Goal: Task Accomplishment & Management: Use online tool/utility

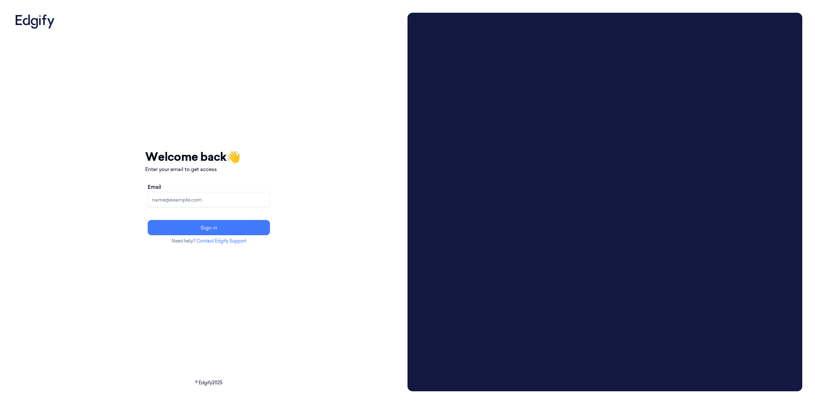
click at [236, 189] on div "Email" at bounding box center [209, 195] width 122 height 24
click at [234, 198] on input "Email" at bounding box center [209, 199] width 122 height 15
type input "brown.lamont@heb.com"
click at [148, 220] on button "Sign in" at bounding box center [209, 227] width 122 height 15
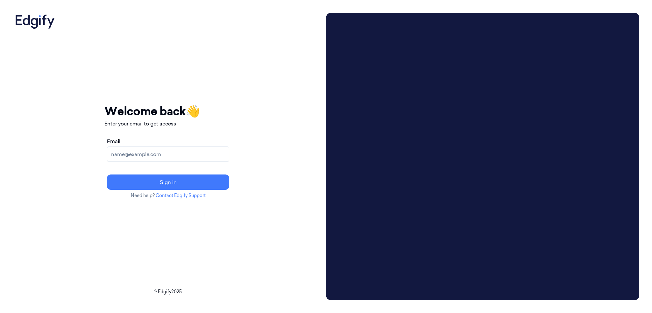
click at [168, 153] on input "Email" at bounding box center [168, 153] width 122 height 15
type input "[EMAIL_ADDRESS][PERSON_NAME][DOMAIN_NAME]"
click at [107, 174] on button "Sign in" at bounding box center [168, 181] width 122 height 15
